Goal: Navigation & Orientation: Find specific page/section

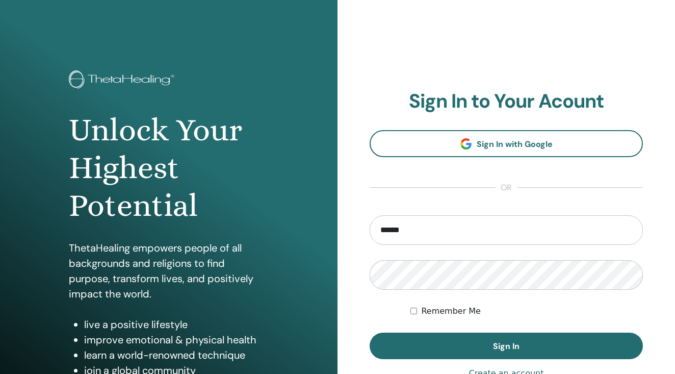
type input "**********"
click at [370, 332] on button "Sign In" at bounding box center [506, 345] width 273 height 27
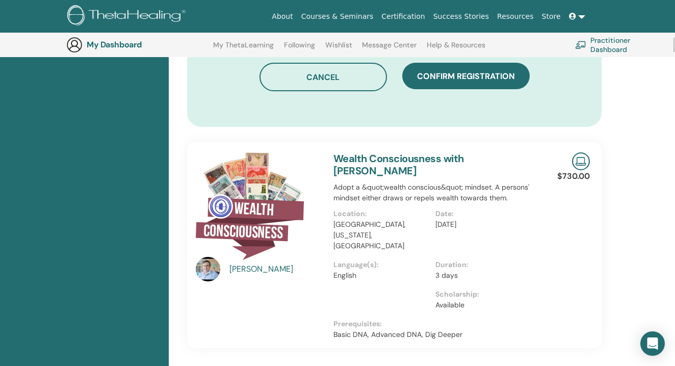
scroll to position [694, 0]
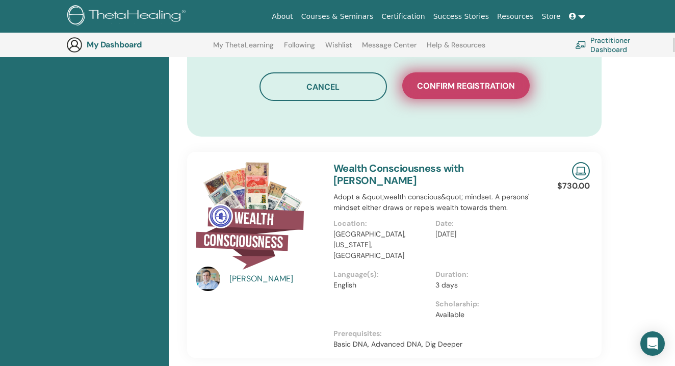
click at [480, 78] on button "Confirm registration" at bounding box center [465, 85] width 127 height 27
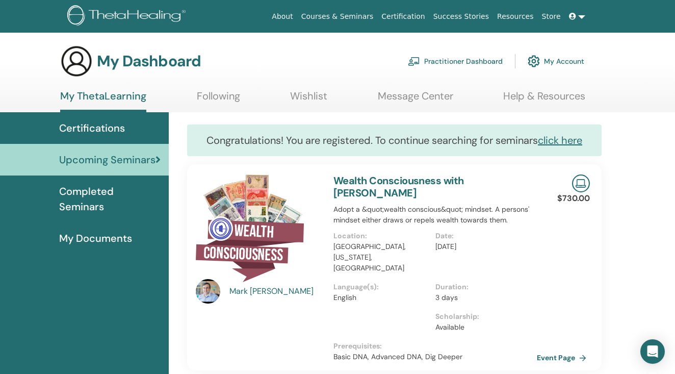
click at [576, 188] on img at bounding box center [581, 183] width 18 height 18
click at [139, 202] on link "Completed Seminars" at bounding box center [84, 198] width 169 height 47
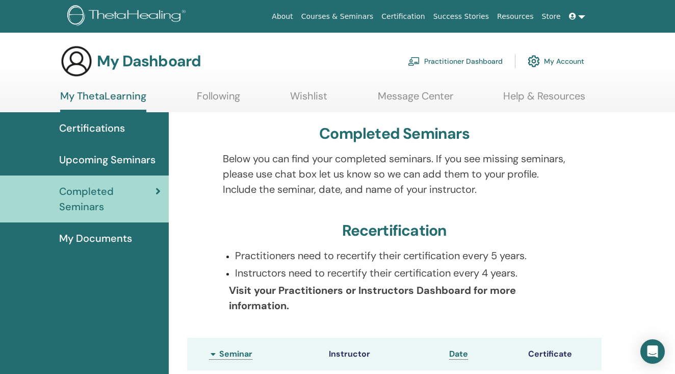
click at [123, 156] on span "Upcoming Seminars" at bounding box center [107, 159] width 96 height 15
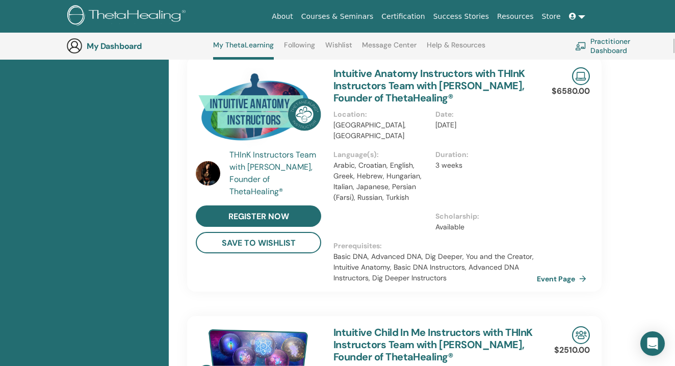
scroll to position [165, 0]
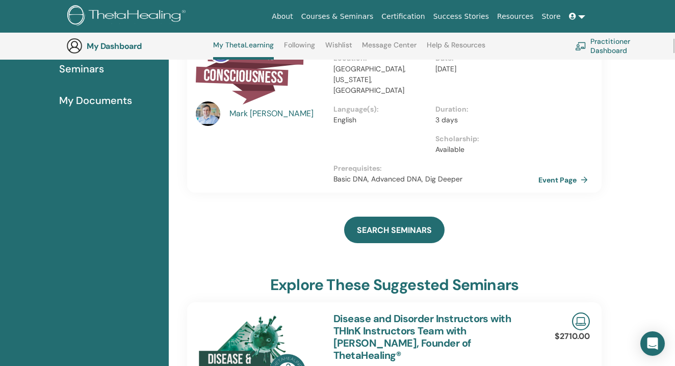
click at [561, 172] on link "Event Page" at bounding box center [565, 179] width 54 height 15
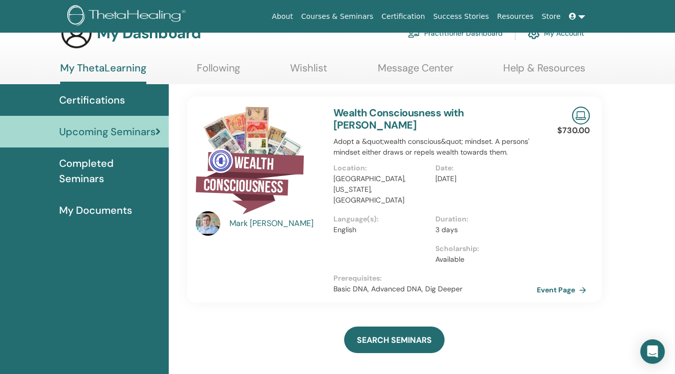
scroll to position [0, 0]
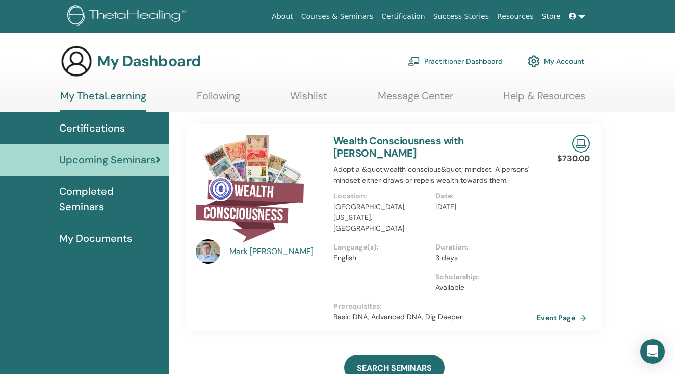
click at [149, 16] on img at bounding box center [128, 16] width 122 height 23
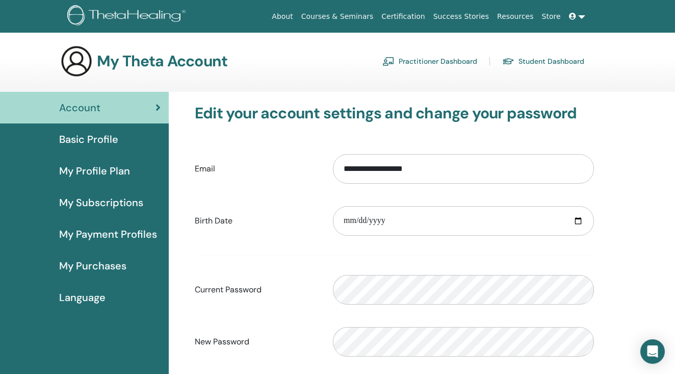
click at [117, 236] on span "My Payment Profiles" at bounding box center [108, 233] width 98 height 15
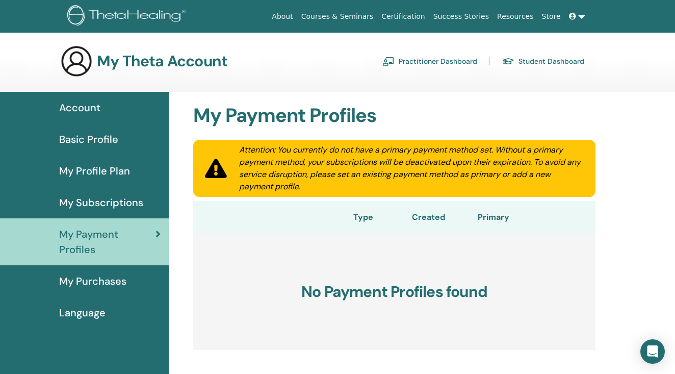
click at [107, 173] on span "My Profile Plan" at bounding box center [94, 170] width 71 height 15
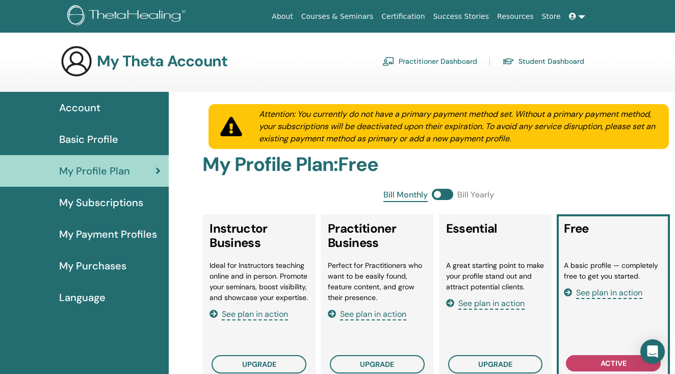
click at [96, 107] on span "Account" at bounding box center [79, 107] width 41 height 15
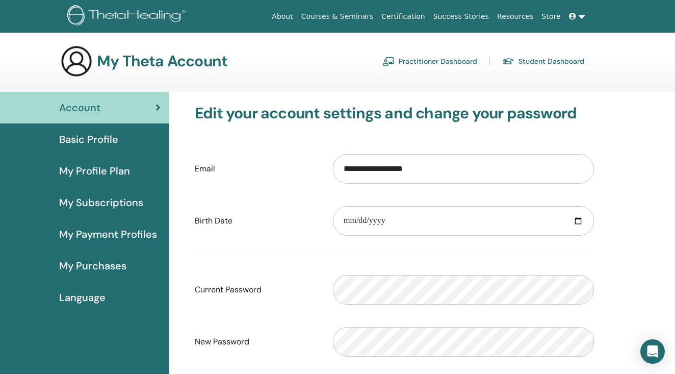
click at [582, 14] on link at bounding box center [577, 16] width 24 height 19
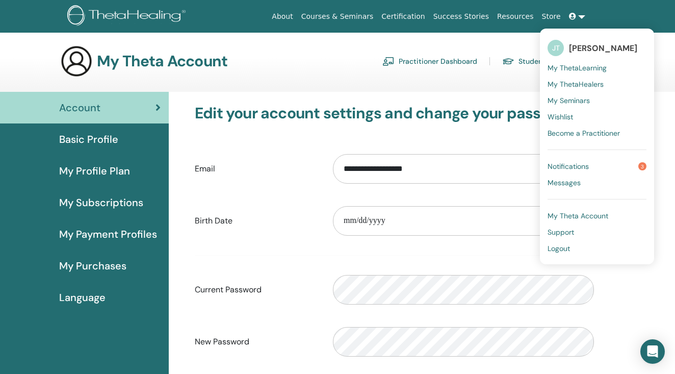
click at [589, 98] on span "My Seminars" at bounding box center [569, 100] width 42 height 9
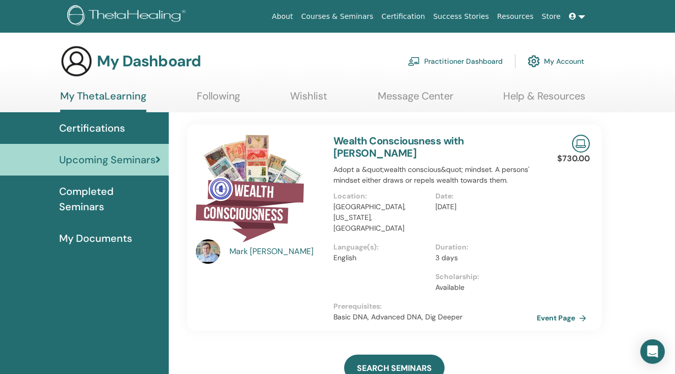
click at [582, 145] on img at bounding box center [581, 144] width 18 height 18
click at [577, 157] on p "$730.00" at bounding box center [573, 158] width 33 height 12
click at [566, 63] on link "My Account" at bounding box center [556, 61] width 57 height 22
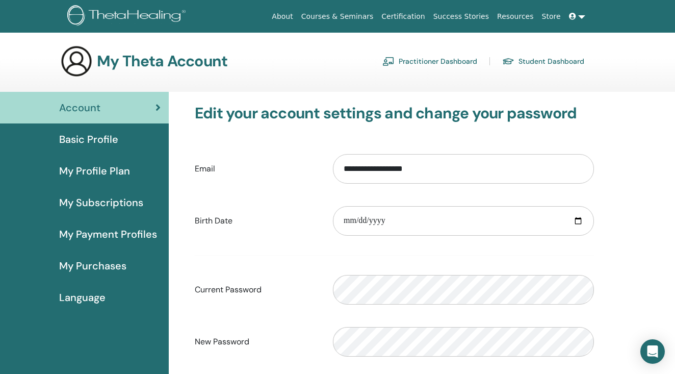
click at [88, 177] on span "My Profile Plan" at bounding box center [94, 170] width 71 height 15
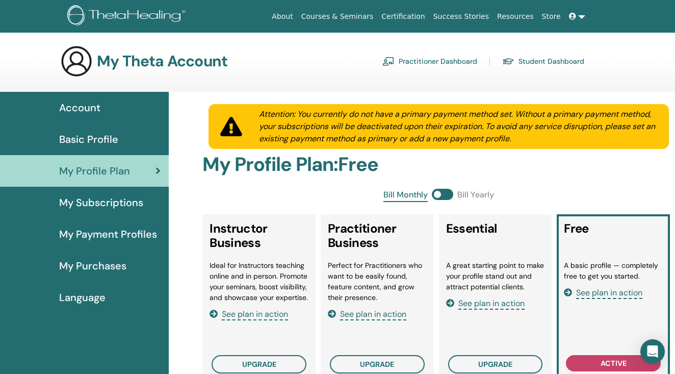
click at [102, 196] on span "My Subscriptions" at bounding box center [101, 202] width 84 height 15
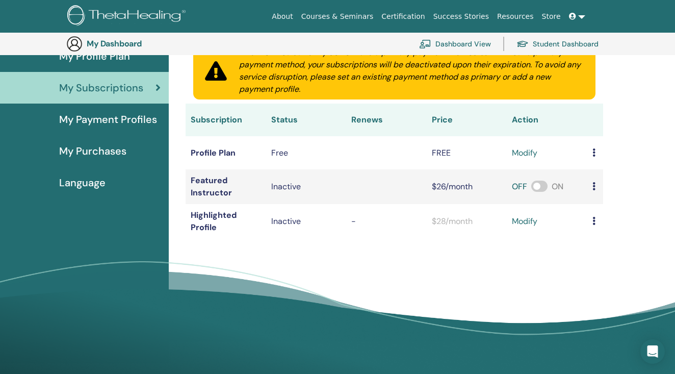
scroll to position [87, 0]
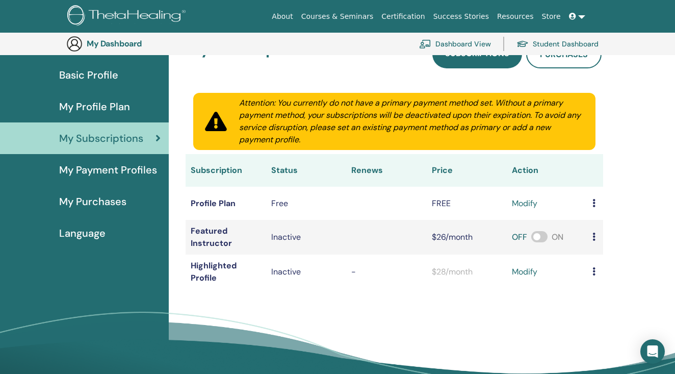
click at [109, 201] on span "My Purchases" at bounding box center [92, 201] width 67 height 15
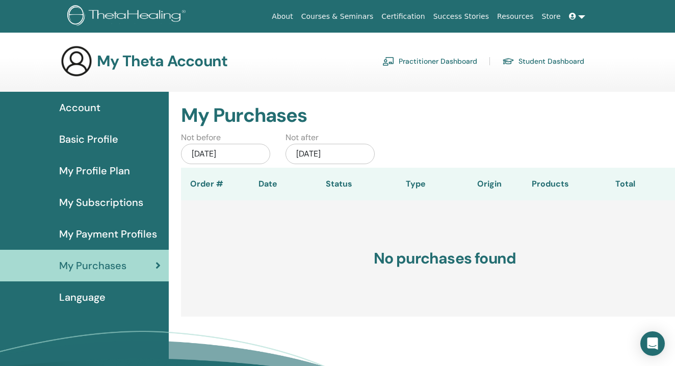
click at [583, 17] on link at bounding box center [577, 16] width 24 height 19
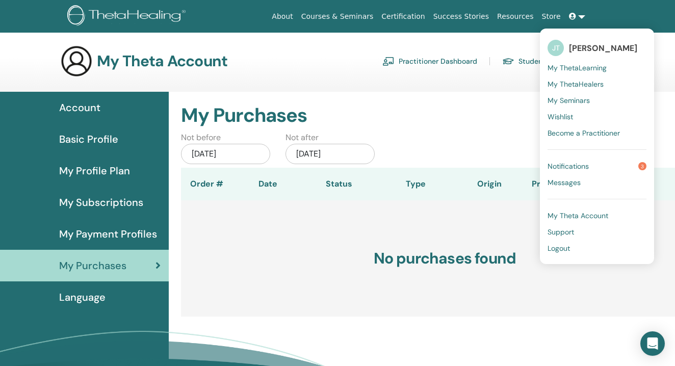
click at [643, 165] on span "3" at bounding box center [642, 166] width 8 height 8
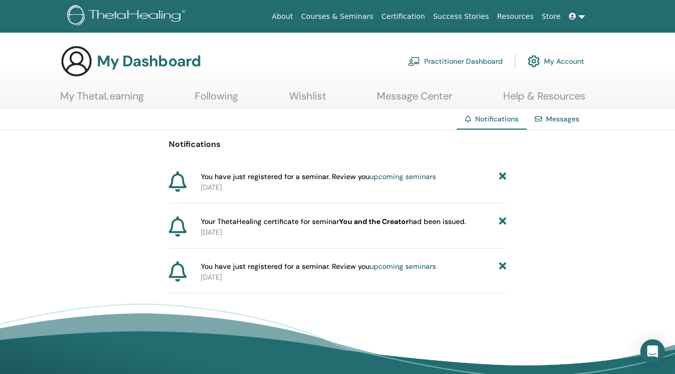
click at [503, 266] on icon at bounding box center [502, 266] width 7 height 11
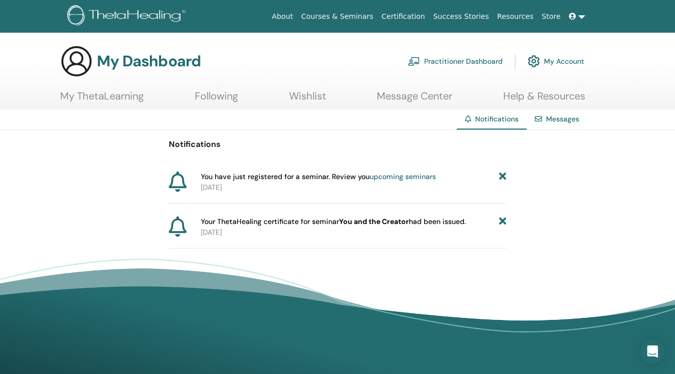
click at [412, 176] on link "upcoming seminars" at bounding box center [403, 176] width 66 height 9
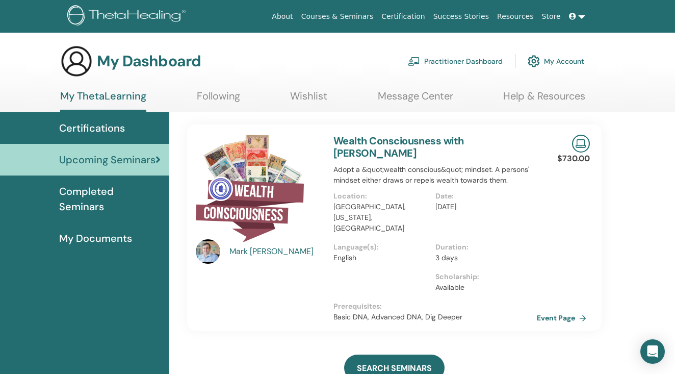
click at [228, 100] on link "Following" at bounding box center [218, 100] width 43 height 20
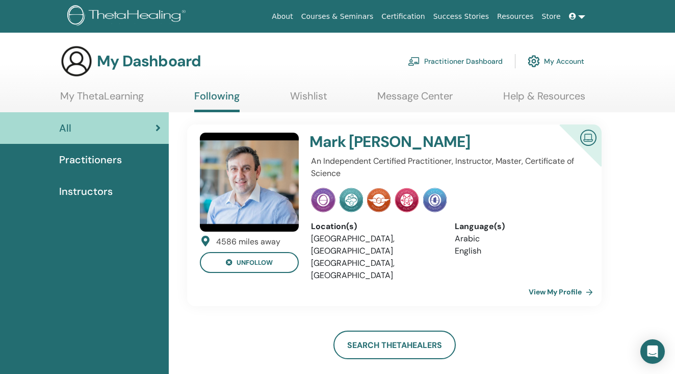
click at [294, 98] on link "Wishlist" at bounding box center [308, 100] width 37 height 20
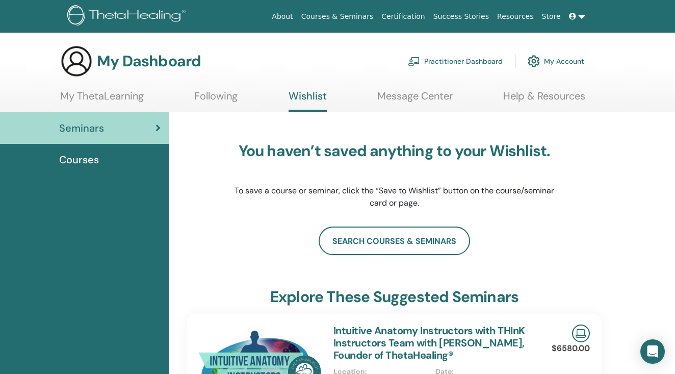
click at [385, 94] on link "Message Center" at bounding box center [414, 100] width 75 height 20
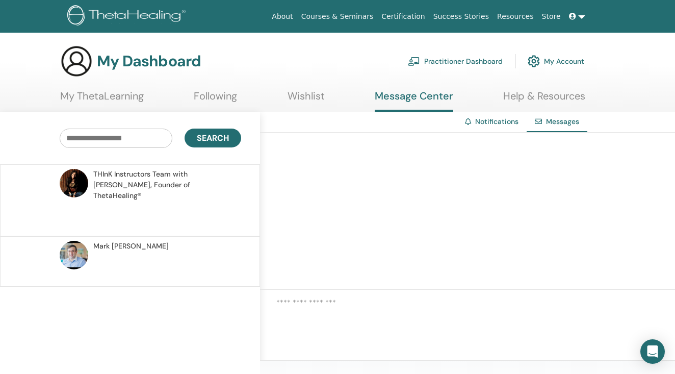
click at [217, 241] on div "[PERSON_NAME]" at bounding box center [165, 246] width 145 height 11
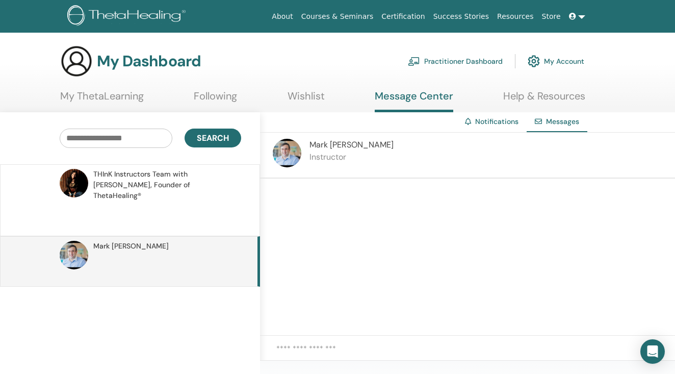
click at [196, 180] on span "THInK Instructors Team with Vianna Stibal, Founder of ThetaHealing®" at bounding box center [165, 185] width 145 height 32
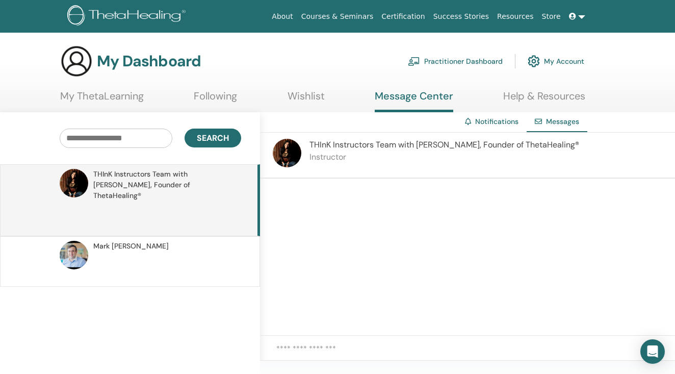
click at [545, 98] on link "Help & Resources" at bounding box center [544, 100] width 82 height 20
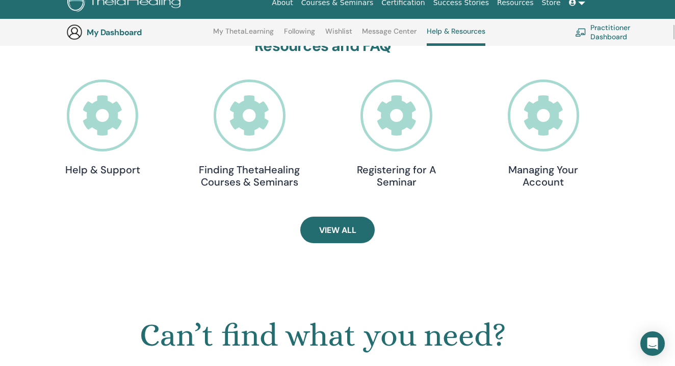
scroll to position [318, 0]
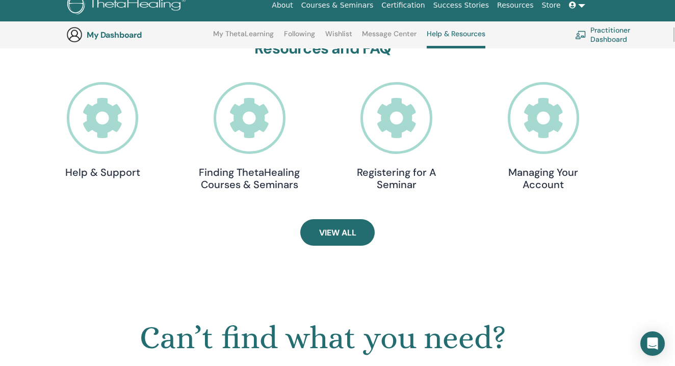
click at [424, 122] on icon at bounding box center [396, 118] width 72 height 72
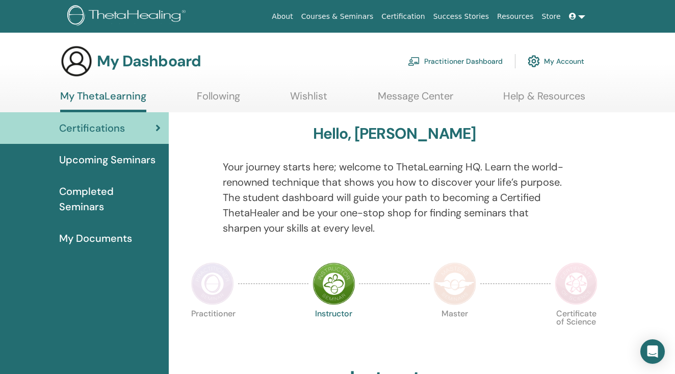
click at [91, 196] on span "Completed Seminars" at bounding box center [109, 199] width 101 height 31
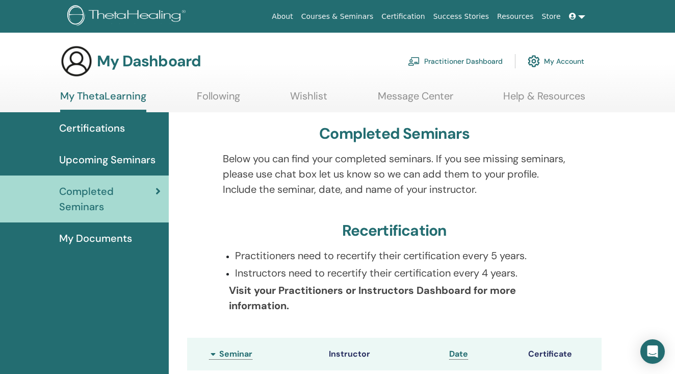
click at [83, 92] on link "My ThetaLearning" at bounding box center [103, 101] width 86 height 22
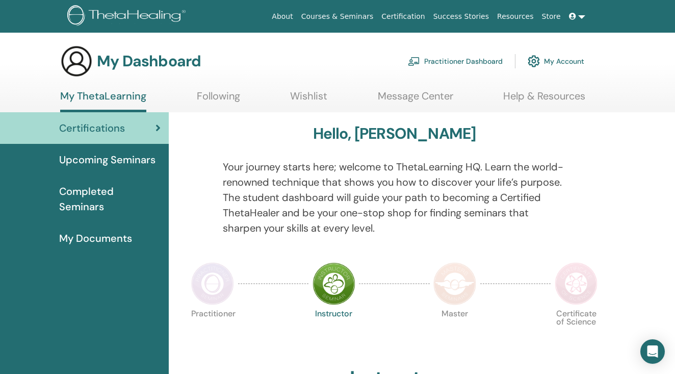
click at [577, 17] on span at bounding box center [573, 16] width 9 height 8
